Goal: Check status: Check status

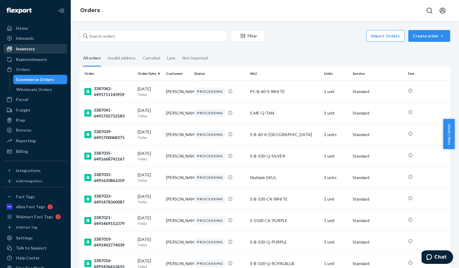
drag, startPoint x: 32, startPoint y: 48, endPoint x: 54, endPoint y: 47, distance: 22.4
click at [32, 48] on div "Inventory" at bounding box center [25, 49] width 19 height 6
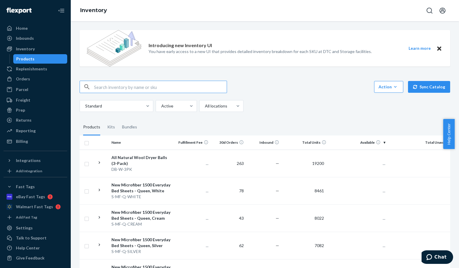
click at [124, 89] on input "text" at bounding box center [160, 87] width 133 height 12
type input "S-FL-CK-DARKTEAL"
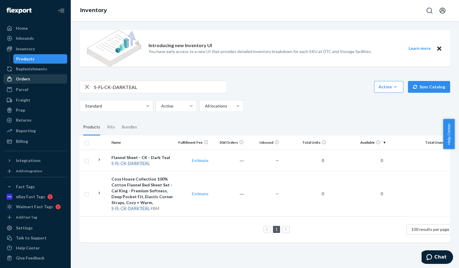
click at [29, 77] on div "Orders" at bounding box center [23, 79] width 14 height 6
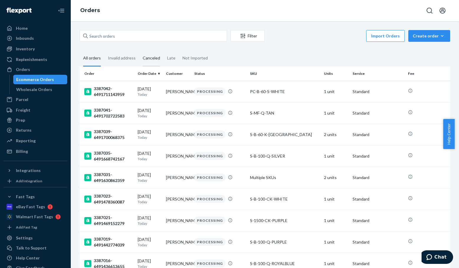
click at [144, 58] on div "Canceled" at bounding box center [151, 58] width 17 height 16
click at [139, 50] on input "Canceled" at bounding box center [139, 50] width 0 height 0
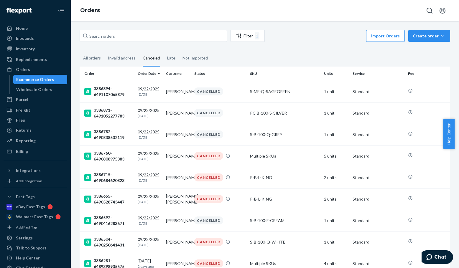
click at [98, 58] on div "All orders" at bounding box center [92, 57] width 18 height 15
click at [80, 50] on input "All orders" at bounding box center [80, 50] width 0 height 0
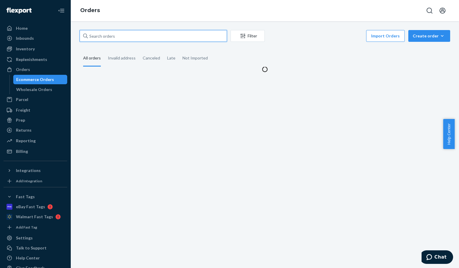
click at [133, 36] on input "text" at bounding box center [153, 36] width 147 height 12
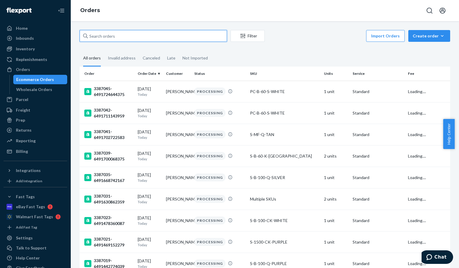
paste input "3385311"
type input "3385311"
click at [140, 39] on input "text" at bounding box center [153, 36] width 147 height 12
paste input "3385316"
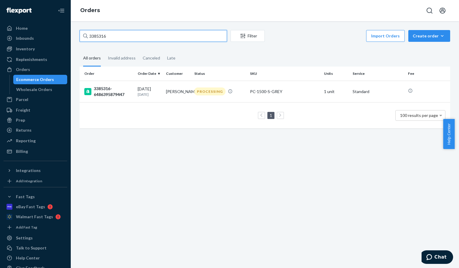
click at [148, 36] on input "3385316" at bounding box center [153, 36] width 147 height 12
paste input "6281"
type input "3386281"
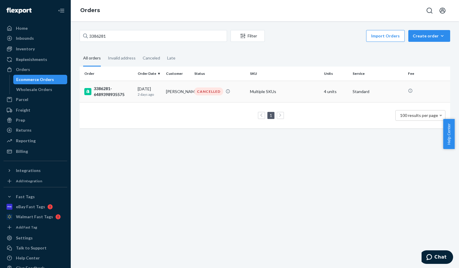
click at [109, 91] on div "3386281-6489398935575" at bounding box center [108, 92] width 49 height 12
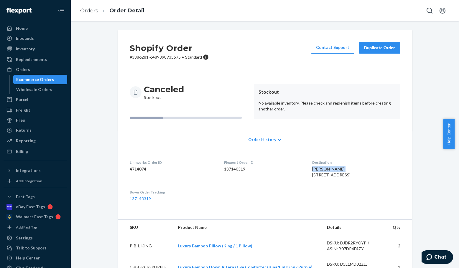
drag, startPoint x: 336, startPoint y: 169, endPoint x: 305, endPoint y: 169, distance: 31.8
click at [305, 169] on dl "Linnworks Order ID 4714074 Flexport Order ID 137140319 Destination [PERSON_NAME…" at bounding box center [265, 181] width 294 height 66
copy span "[PERSON_NAME]"
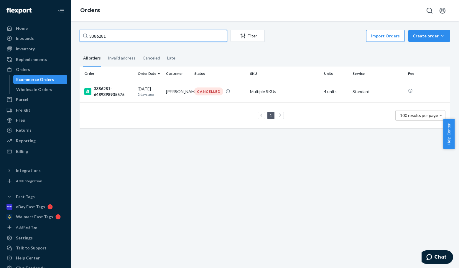
click at [114, 36] on input "3386281" at bounding box center [153, 36] width 147 height 12
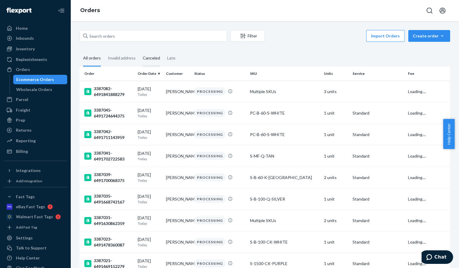
click at [150, 60] on div "Canceled" at bounding box center [151, 58] width 17 height 16
click at [139, 50] on input "Canceled" at bounding box center [139, 50] width 0 height 0
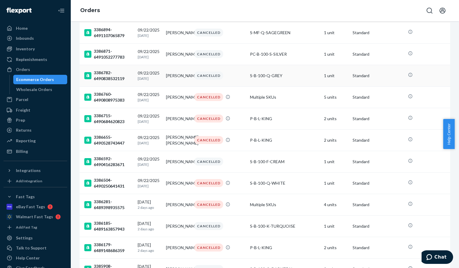
scroll to position [88, 0]
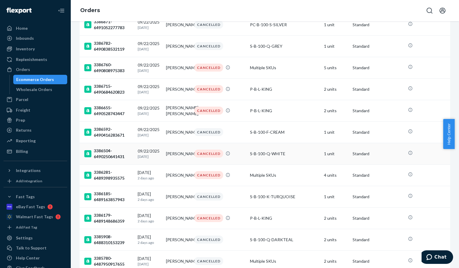
click at [104, 151] on div "3386504-6490250641431" at bounding box center [108, 154] width 49 height 12
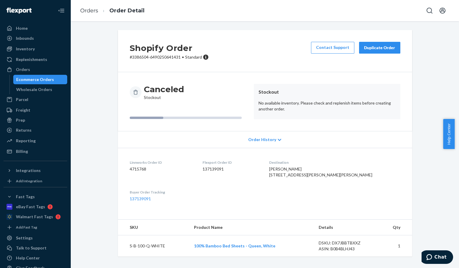
scroll to position [7, 0]
click at [136, 54] on p "# 3386504-6490250641431 • Standard" at bounding box center [169, 57] width 79 height 6
copy p "3386504"
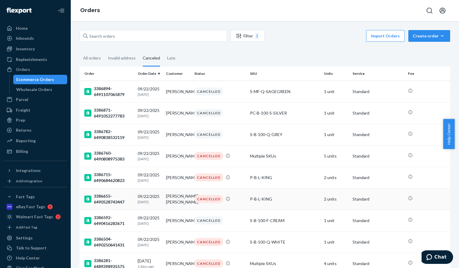
click at [106, 198] on div "3386655-6490528743447" at bounding box center [108, 199] width 49 height 12
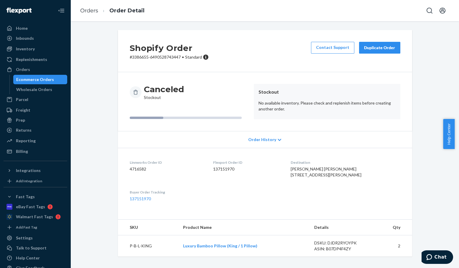
click at [139, 57] on p "# 3386655-6490528743447 • Standard" at bounding box center [169, 57] width 79 height 6
copy p "3386655"
click at [135, 58] on p "# 3386655-6490528743447 • Standard" at bounding box center [169, 57] width 79 height 6
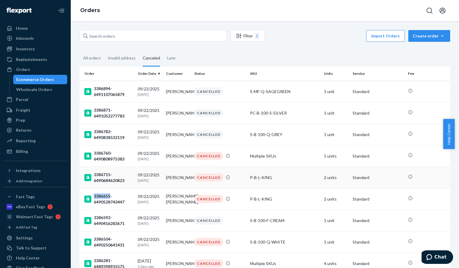
click at [102, 176] on div "3386715-6490684620823" at bounding box center [108, 178] width 49 height 12
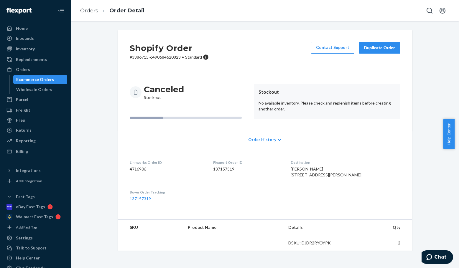
scroll to position [1, 0]
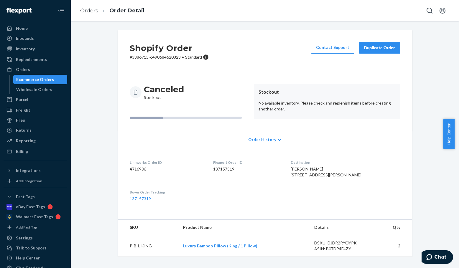
click at [139, 55] on p "# 3386715-6490684620823 • Standard" at bounding box center [169, 57] width 79 height 6
copy p "3386715"
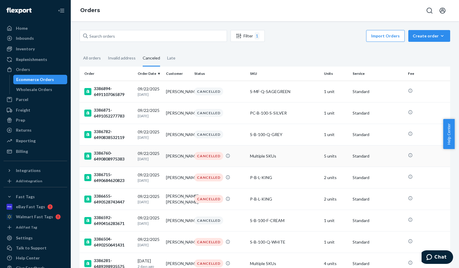
click at [104, 157] on div "3386760-6490808975383" at bounding box center [108, 156] width 49 height 12
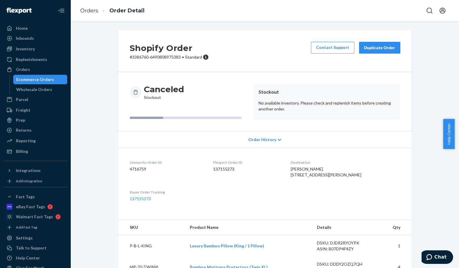
click at [137, 59] on p "# 3386760-6490808975383 • Standard" at bounding box center [169, 57] width 79 height 6
copy p "3386760"
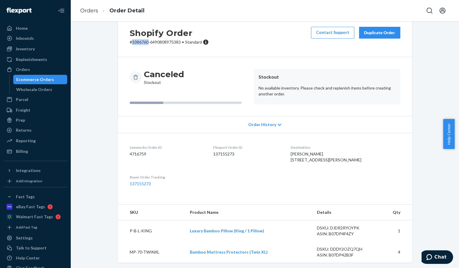
scroll to position [29, 0]
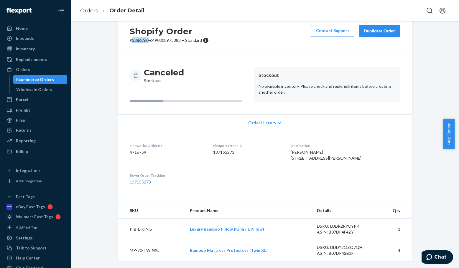
click at [136, 37] on p "# 3386760-6490808975383 • Standard" at bounding box center [169, 40] width 79 height 6
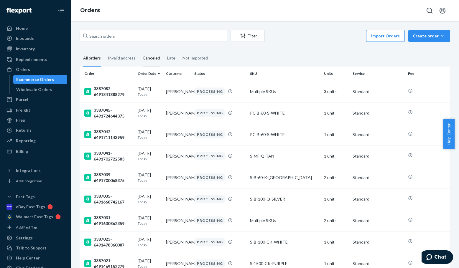
click at [151, 60] on div "Canceled" at bounding box center [151, 58] width 17 height 16
click at [139, 50] on input "Canceled" at bounding box center [139, 50] width 0 height 0
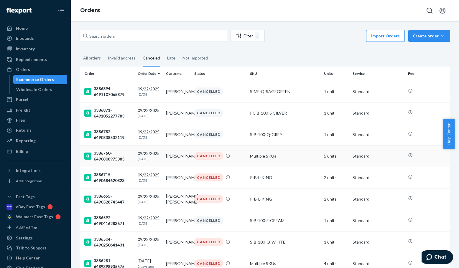
click at [107, 152] on div "3386760-6490808975383" at bounding box center [108, 156] width 49 height 12
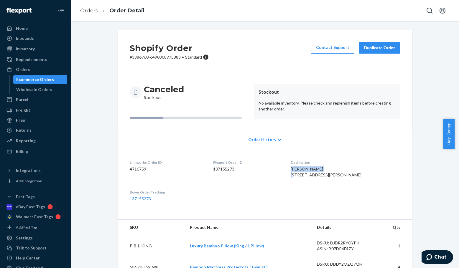
drag, startPoint x: 336, startPoint y: 170, endPoint x: 302, endPoint y: 169, distance: 33.9
click at [302, 169] on div "[PERSON_NAME] [STREET_ADDRESS][PERSON_NAME]" at bounding box center [346, 172] width 110 height 12
copy span "[PERSON_NAME]"
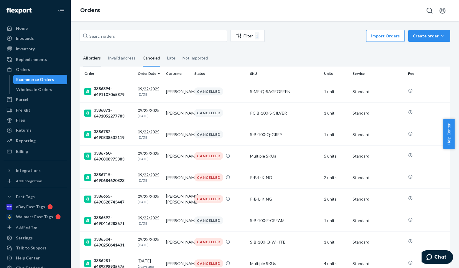
click at [89, 55] on div "All orders" at bounding box center [92, 58] width 18 height 16
click at [80, 50] on input "All orders" at bounding box center [80, 50] width 0 height 0
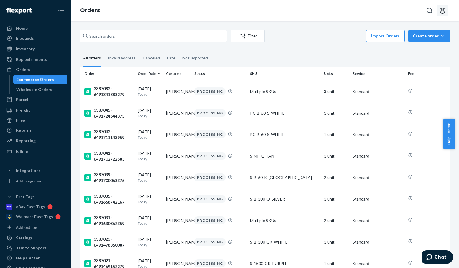
click at [445, 11] on icon "Open account menu" at bounding box center [442, 10] width 7 height 7
click at [422, 58] on div "Log out" at bounding box center [429, 63] width 44 height 11
